Goal: Transaction & Acquisition: Book appointment/travel/reservation

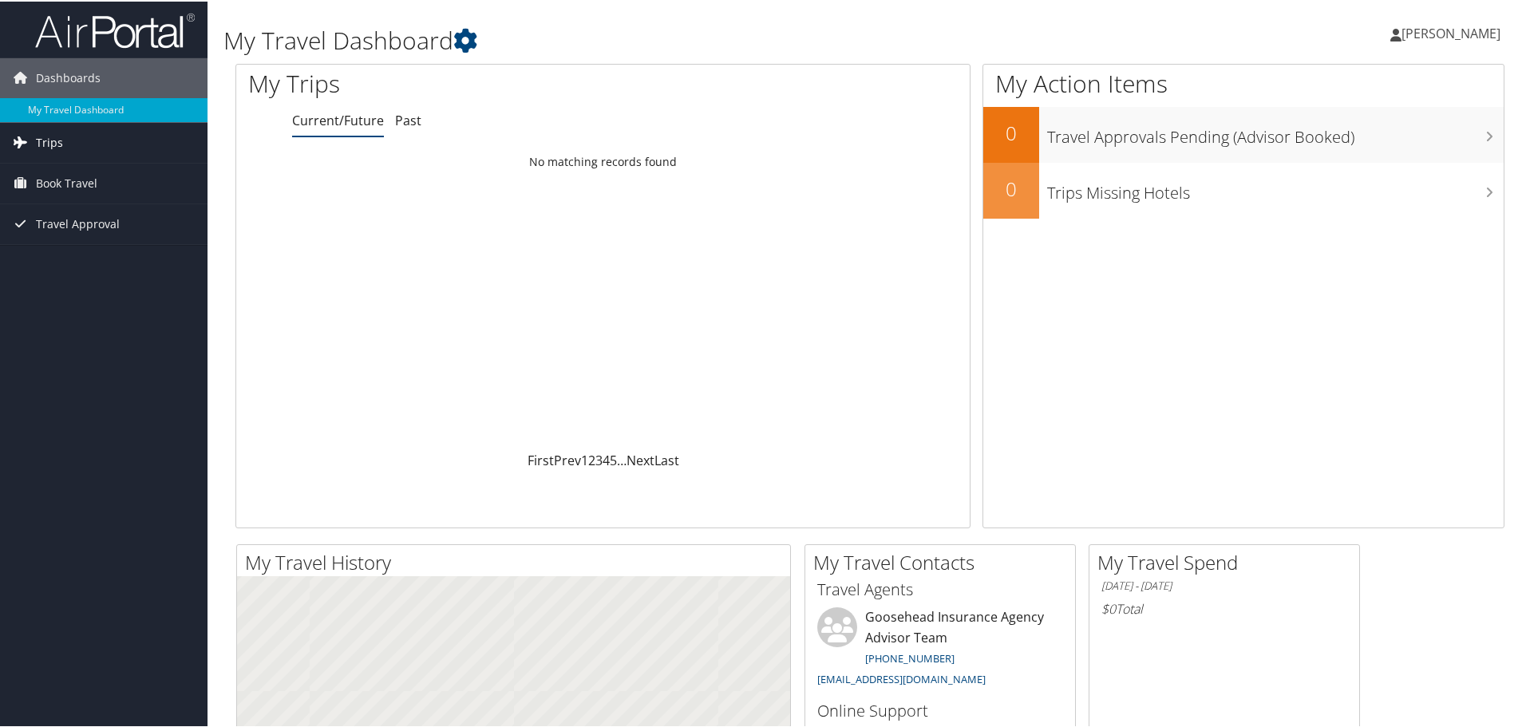
click at [61, 140] on span "Trips" at bounding box center [49, 141] width 27 height 40
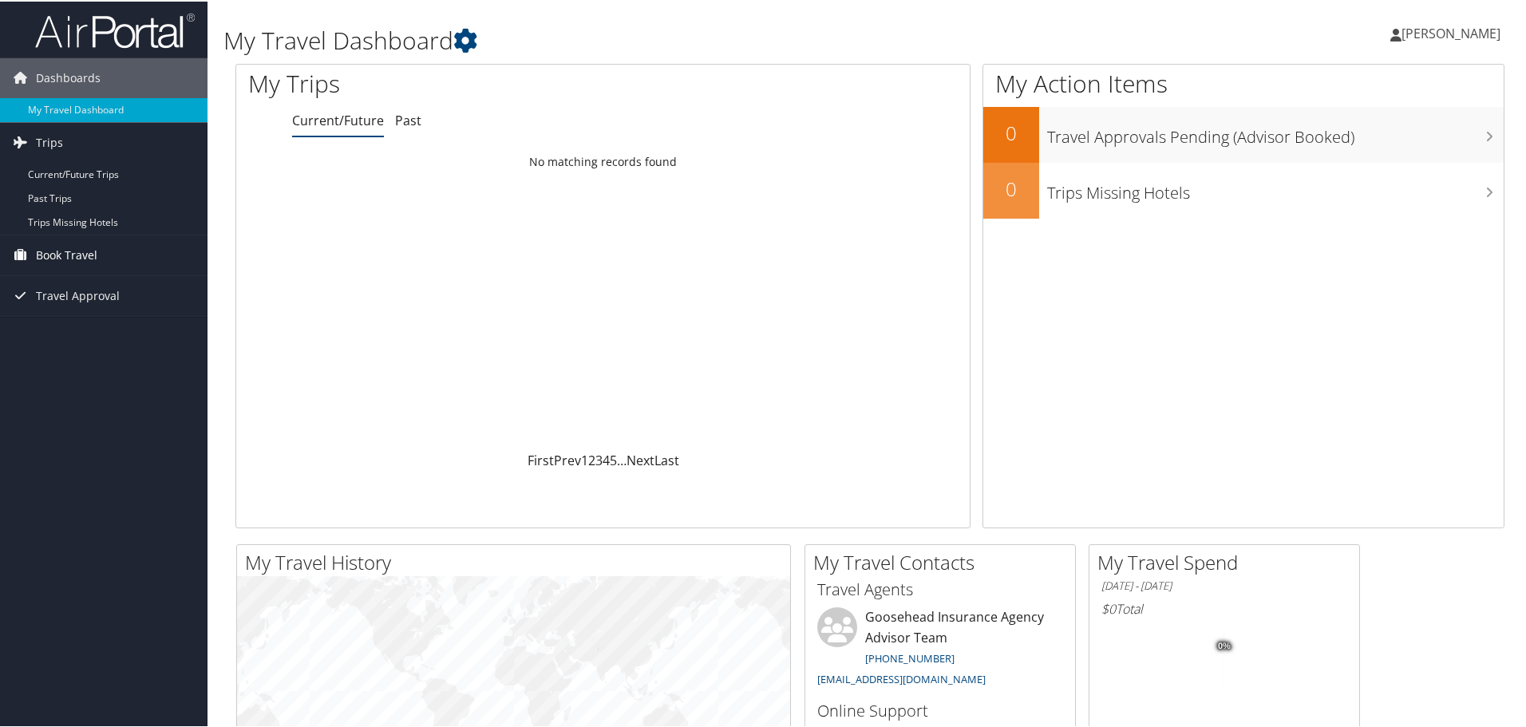
click at [76, 254] on span "Book Travel" at bounding box center [66, 254] width 61 height 40
click at [84, 332] on link "Book/Manage Online Trips" at bounding box center [103, 334] width 207 height 24
